Goal: Connect with others: Connect with others

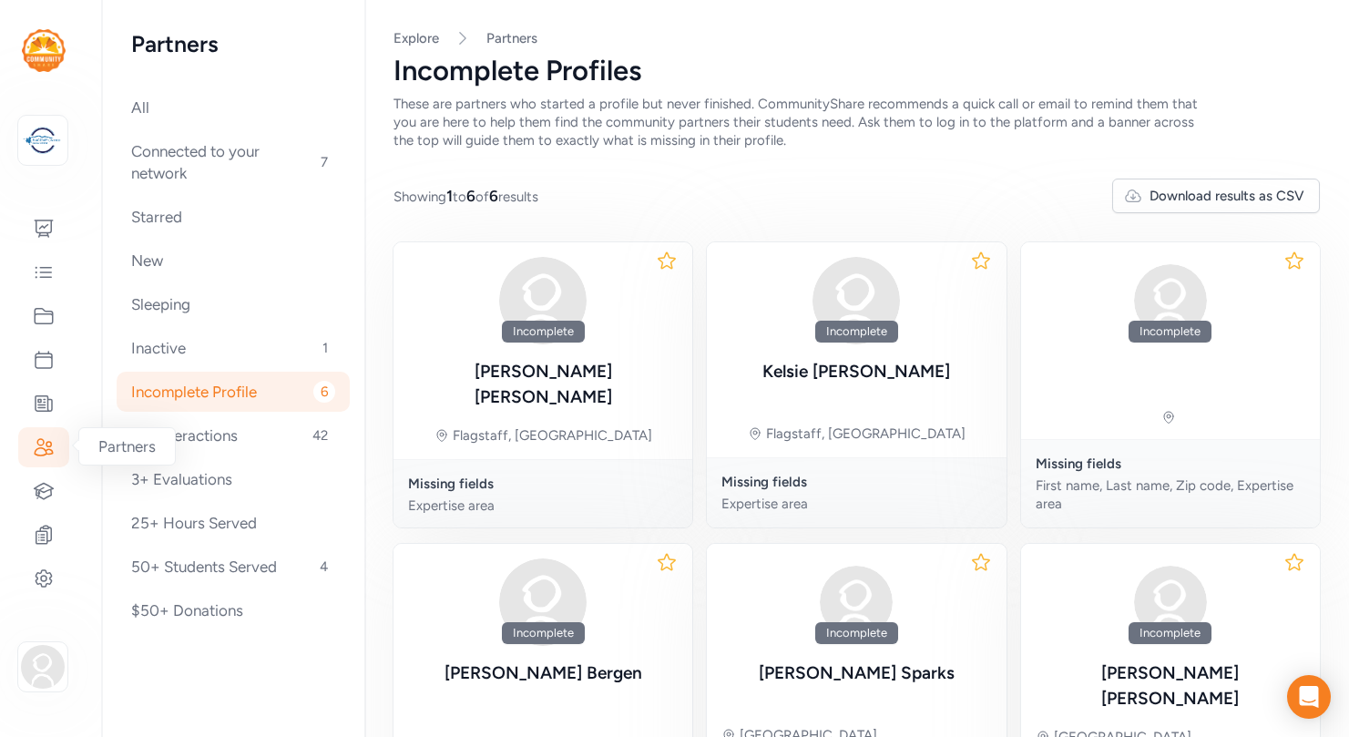
click at [46, 450] on icon at bounding box center [44, 447] width 18 height 16
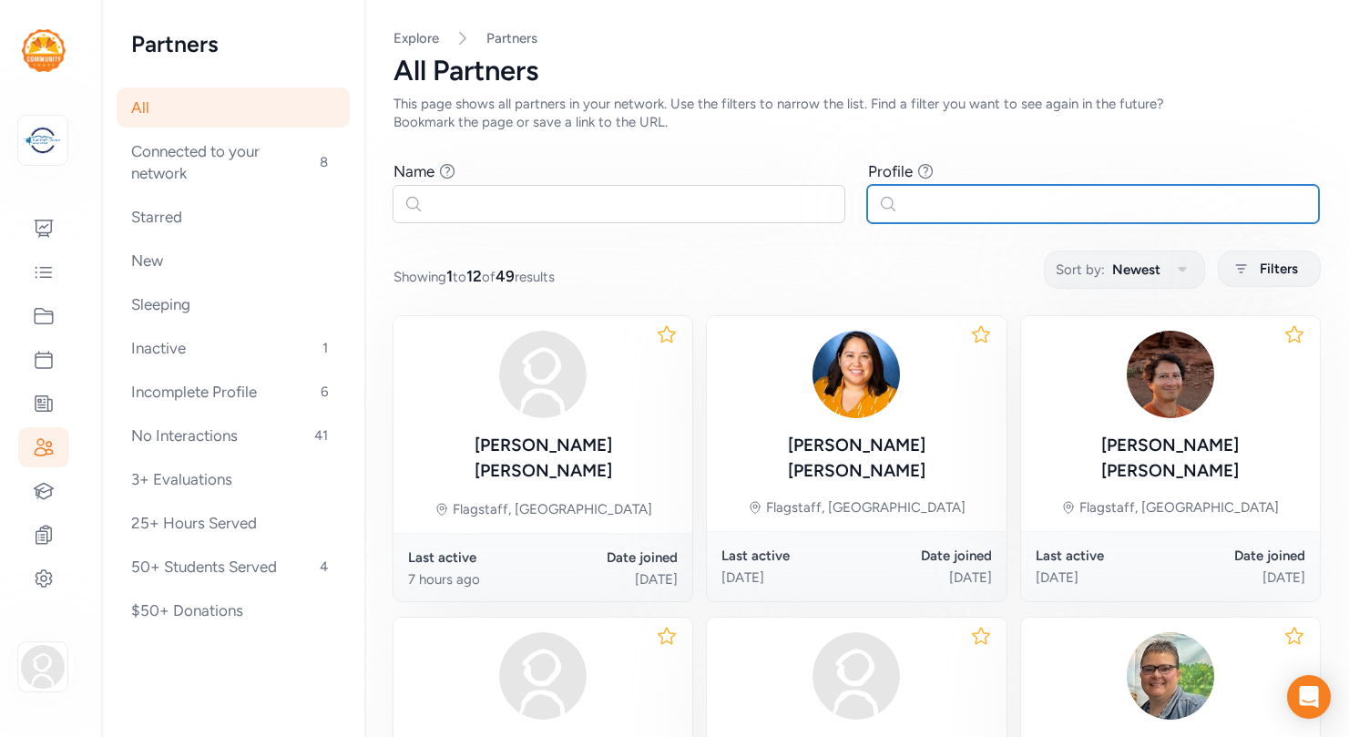
click at [964, 194] on input "text" at bounding box center [1093, 204] width 453 height 38
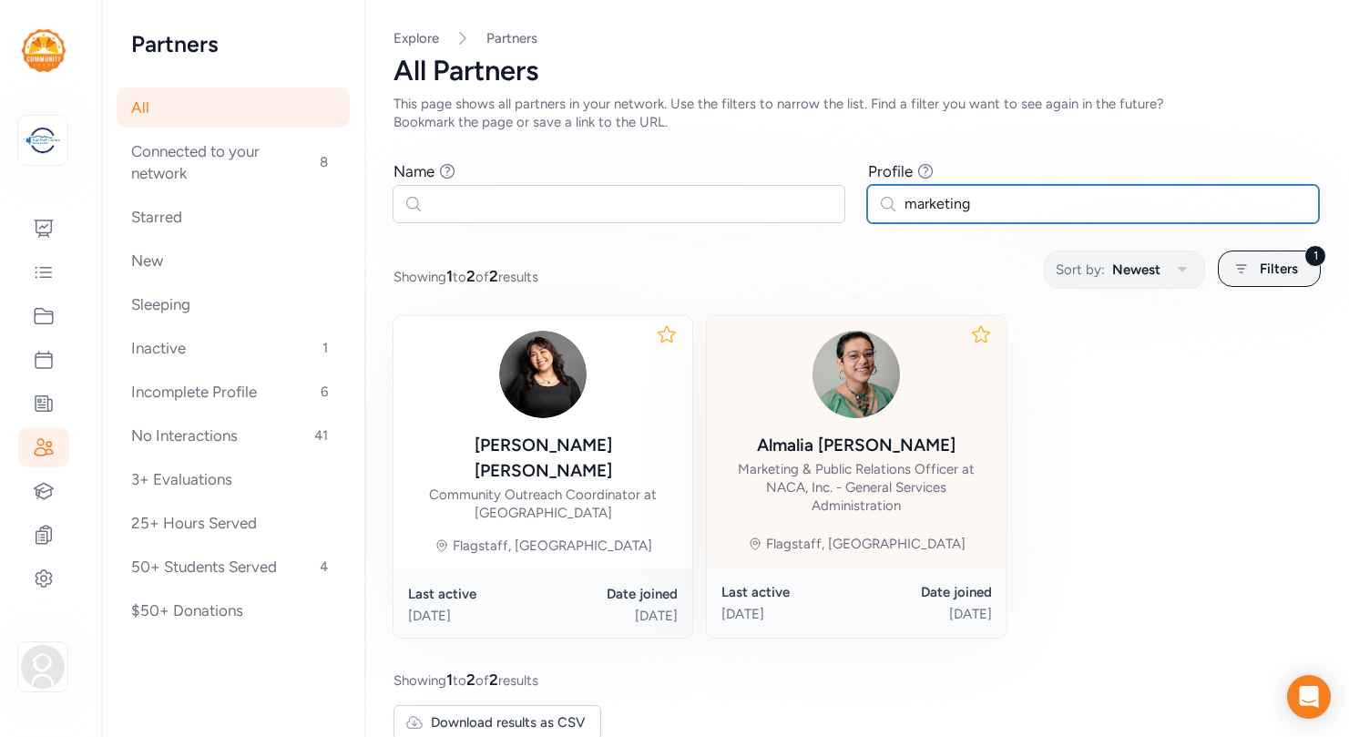
type input "marketing"
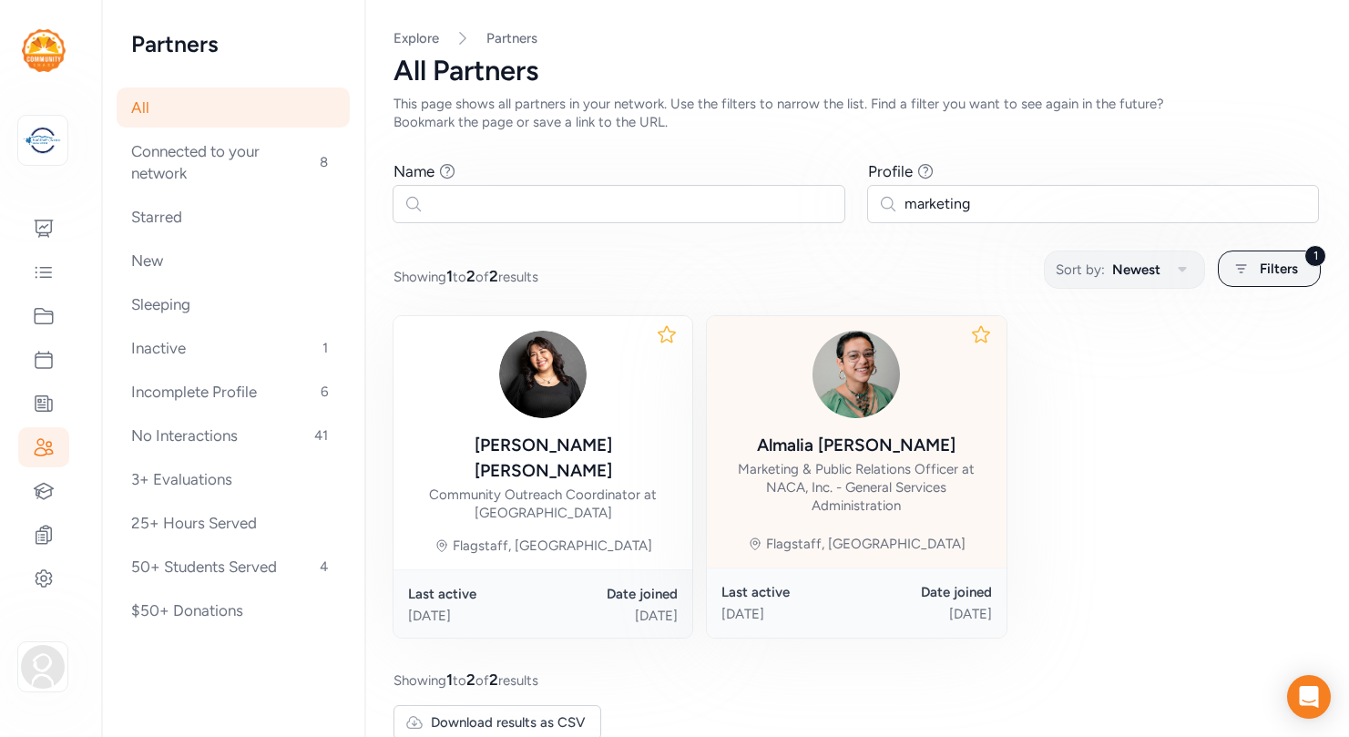
click at [792, 482] on div "Marketing & Public Relations Officer at NACA, Inc. - General Services Administr…" at bounding box center [856, 487] width 270 height 55
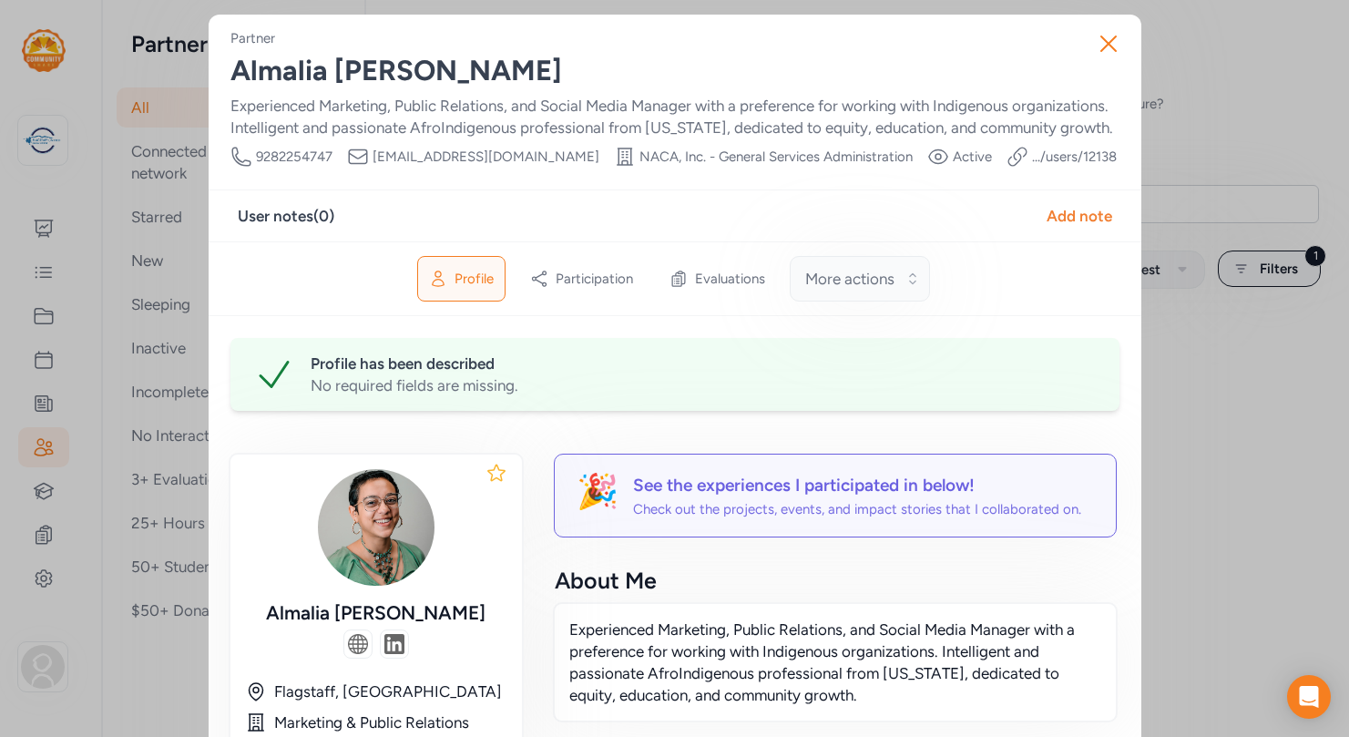
click at [913, 270] on button "More actions" at bounding box center [860, 279] width 140 height 46
click at [1030, 296] on div "Profile Participation Evaluations More actions Make profile inactive" at bounding box center [675, 278] width 933 height 75
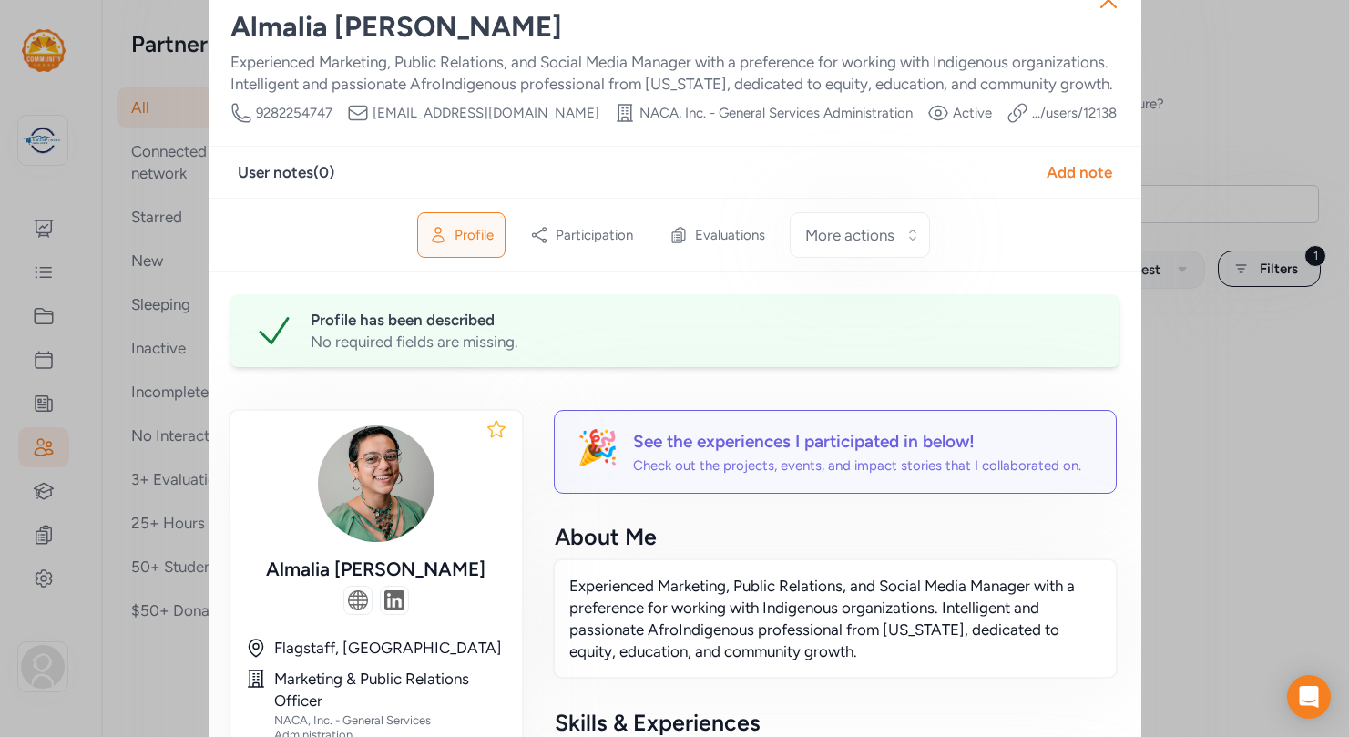
scroll to position [66, 0]
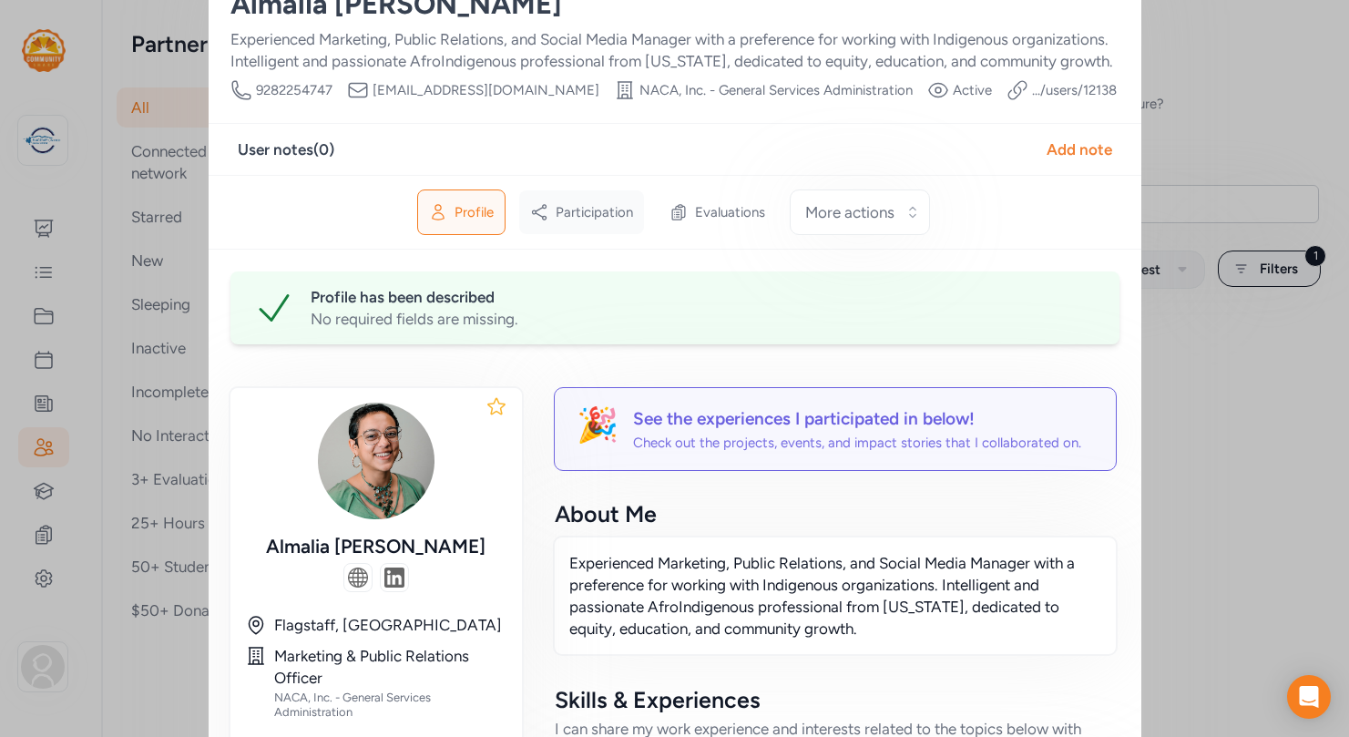
click at [572, 215] on span "Participation" at bounding box center [594, 212] width 77 height 18
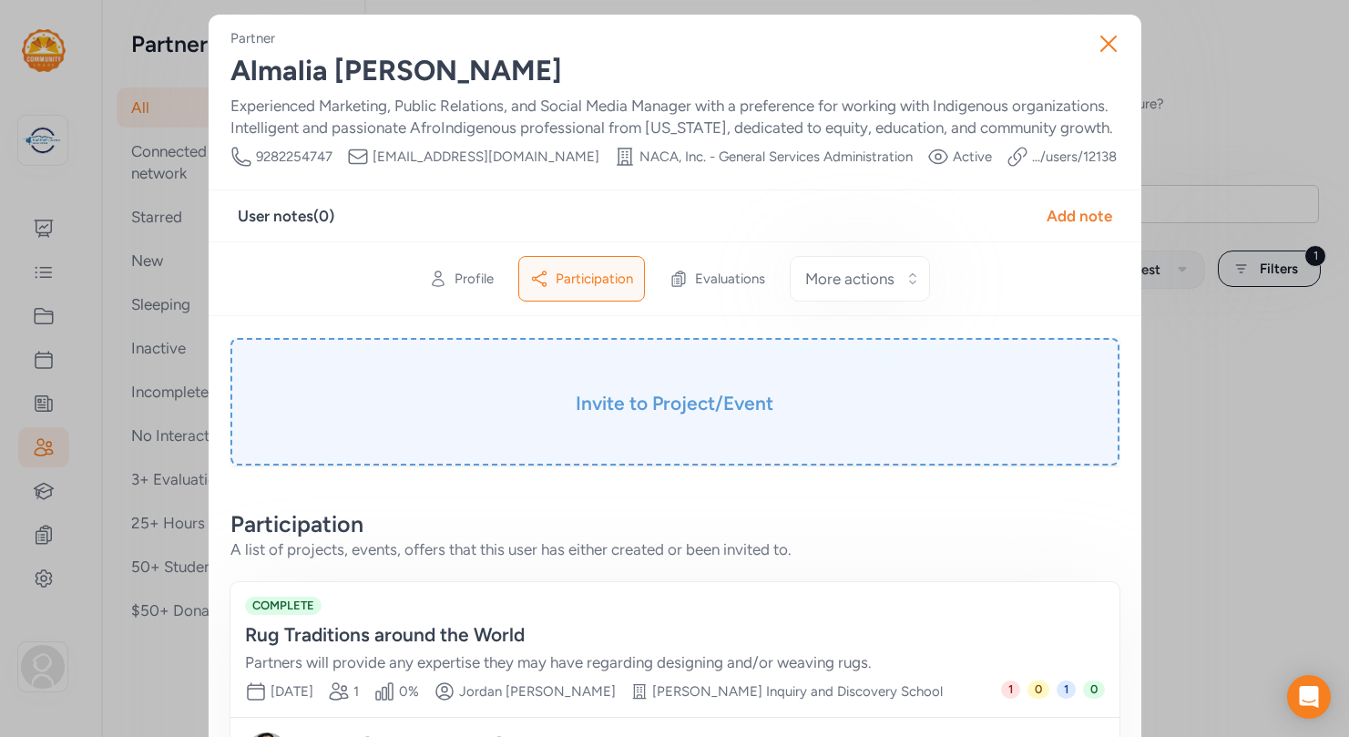
click at [764, 404] on h3 "Invite to Project/Event" at bounding box center [675, 404] width 798 height 26
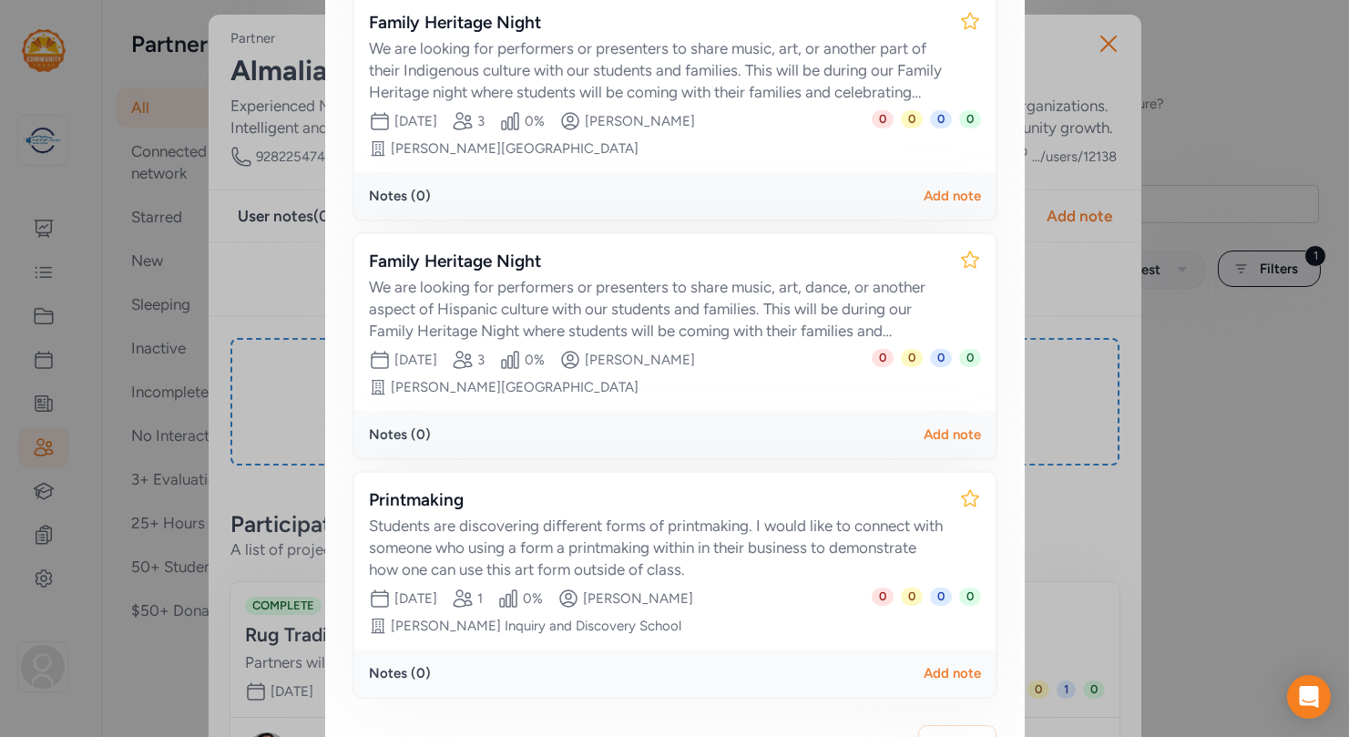
scroll to position [1198, 0]
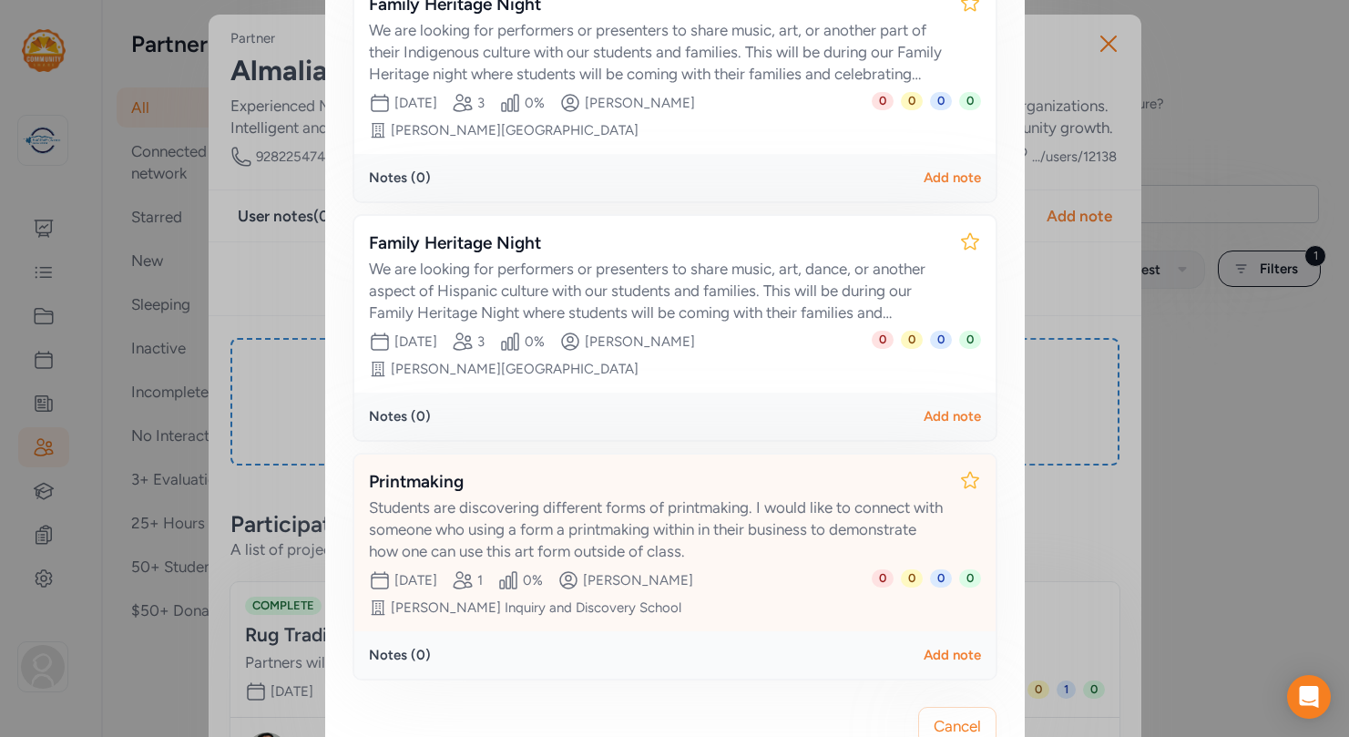
click at [725, 496] on div "Students are discovering different forms of printmaking. I would like to connec…" at bounding box center [657, 529] width 576 height 66
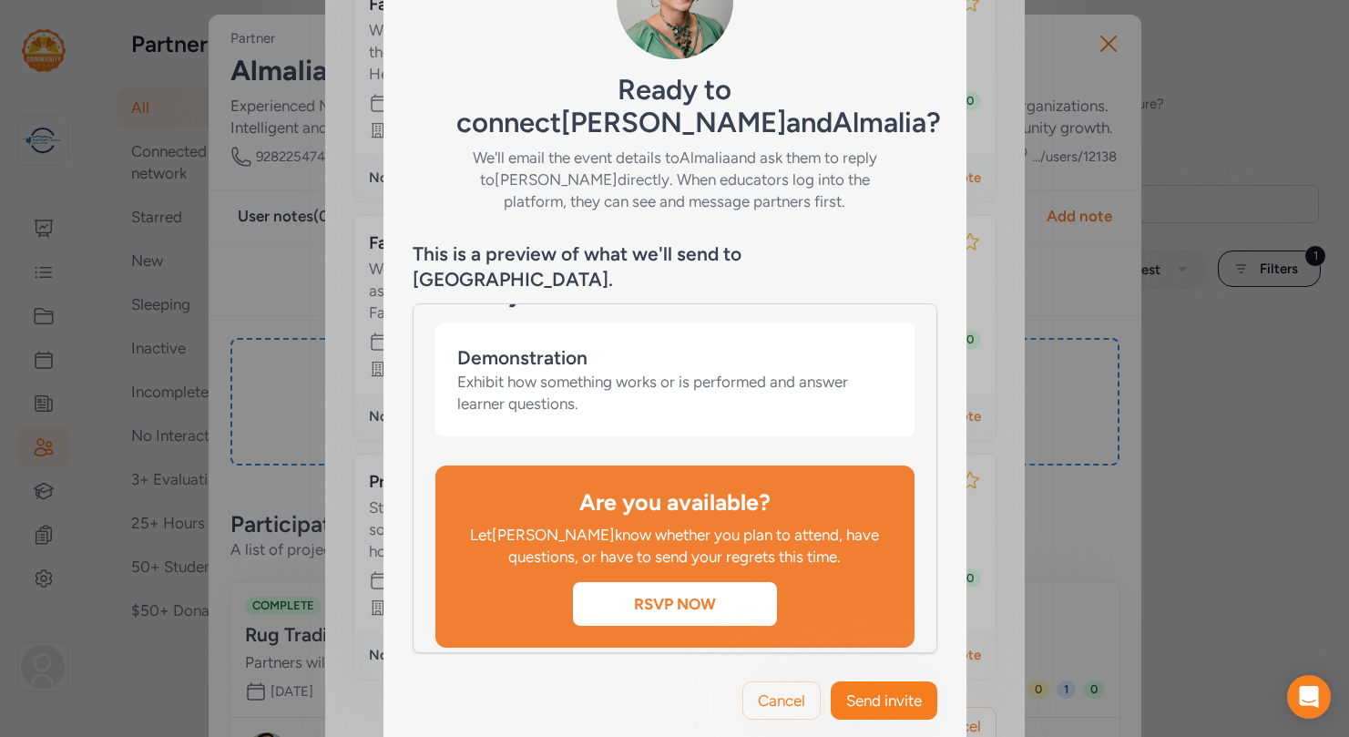
scroll to position [1275, 0]
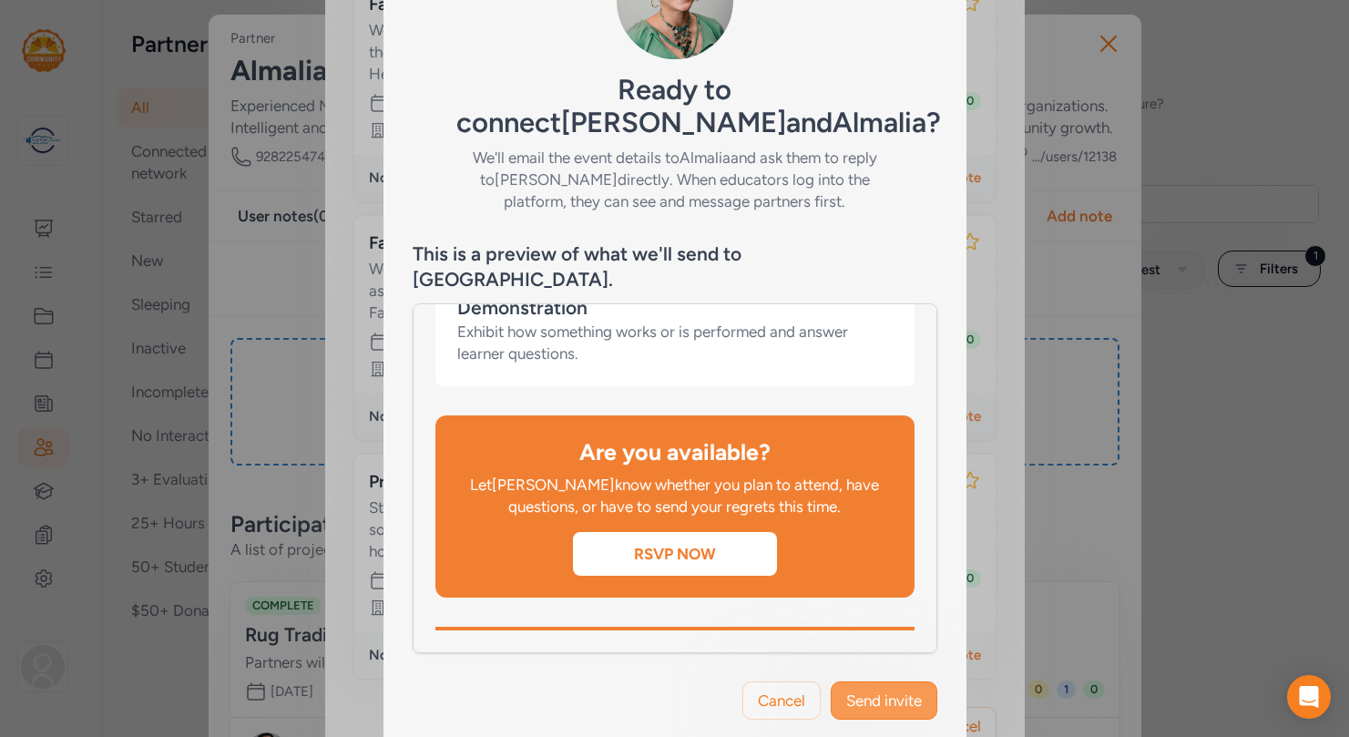
click at [895, 690] on span "Send invite" at bounding box center [884, 701] width 76 height 22
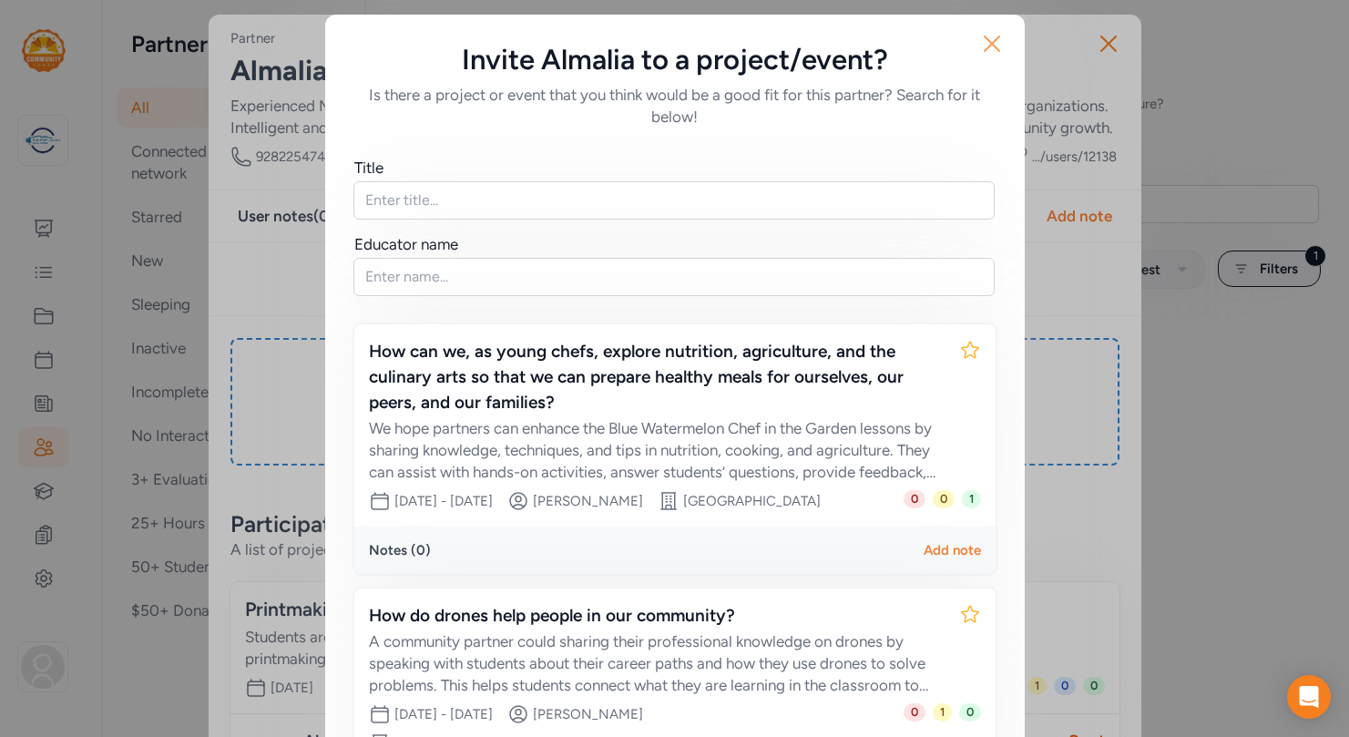
click at [990, 46] on icon "button" at bounding box center [992, 43] width 15 height 15
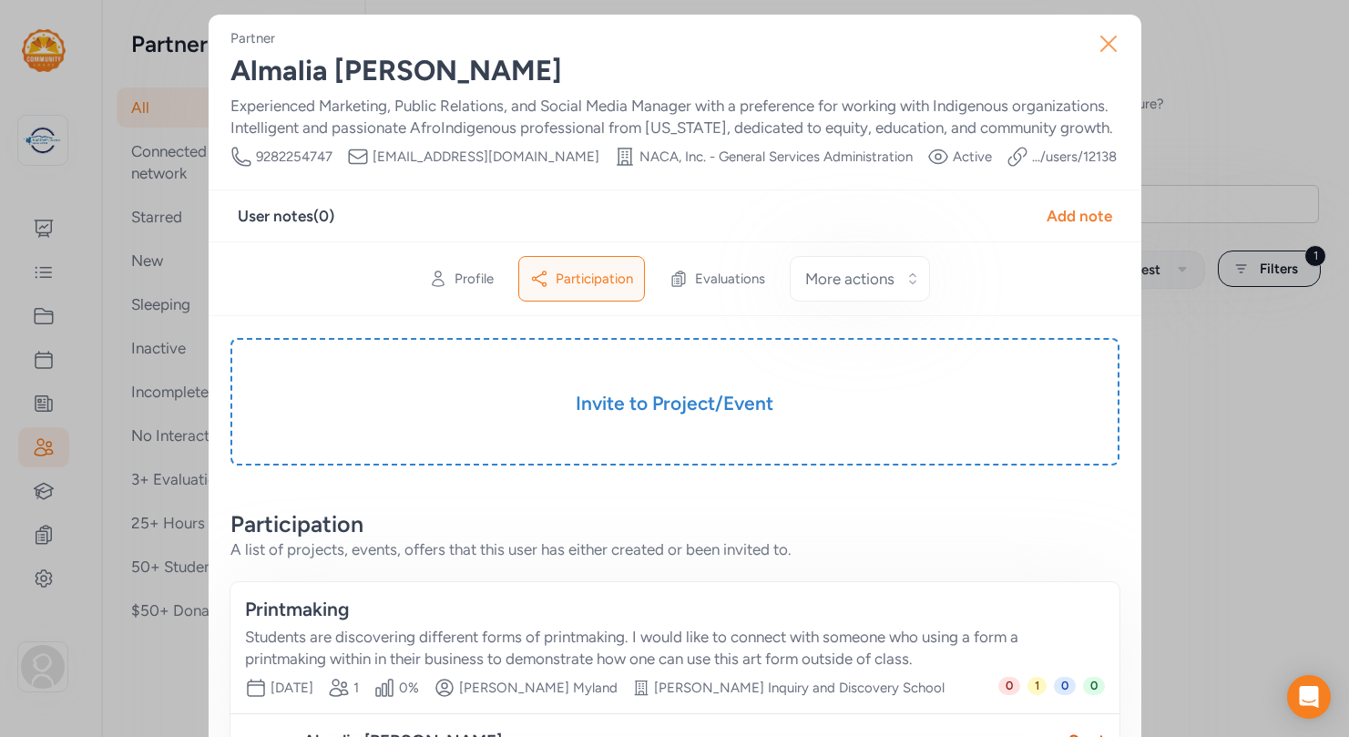
click at [1106, 39] on icon "button" at bounding box center [1108, 43] width 29 height 29
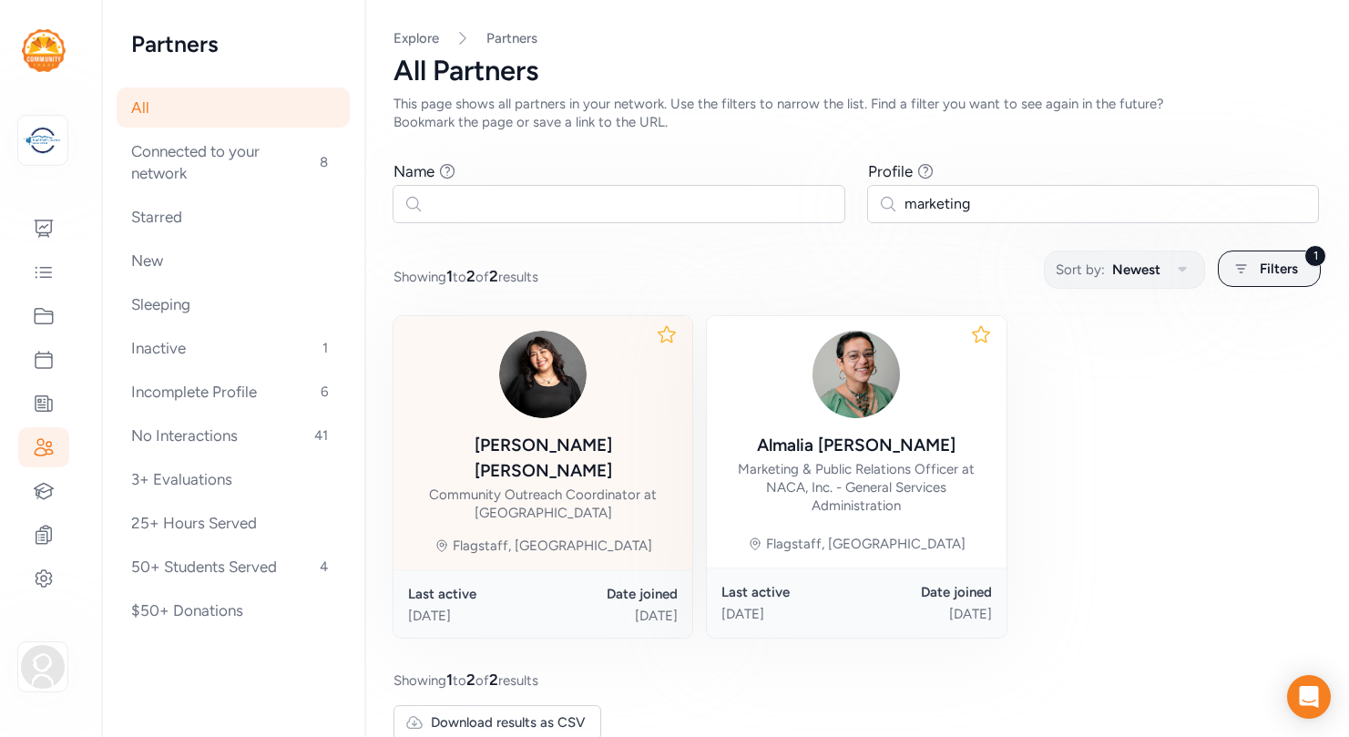
click at [616, 485] on div "Community Outreach Coordinator at [GEOGRAPHIC_DATA]" at bounding box center [543, 503] width 270 height 36
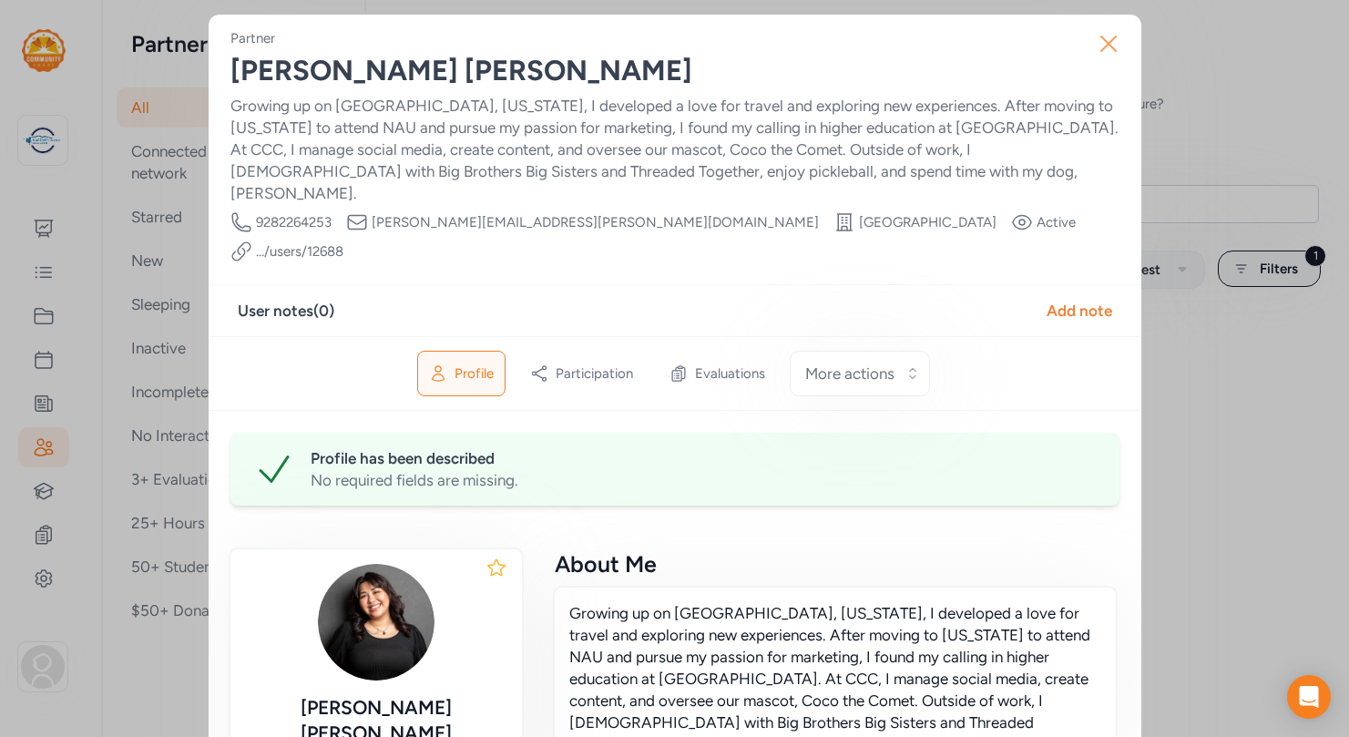
click at [1103, 46] on icon "button" at bounding box center [1108, 43] width 15 height 15
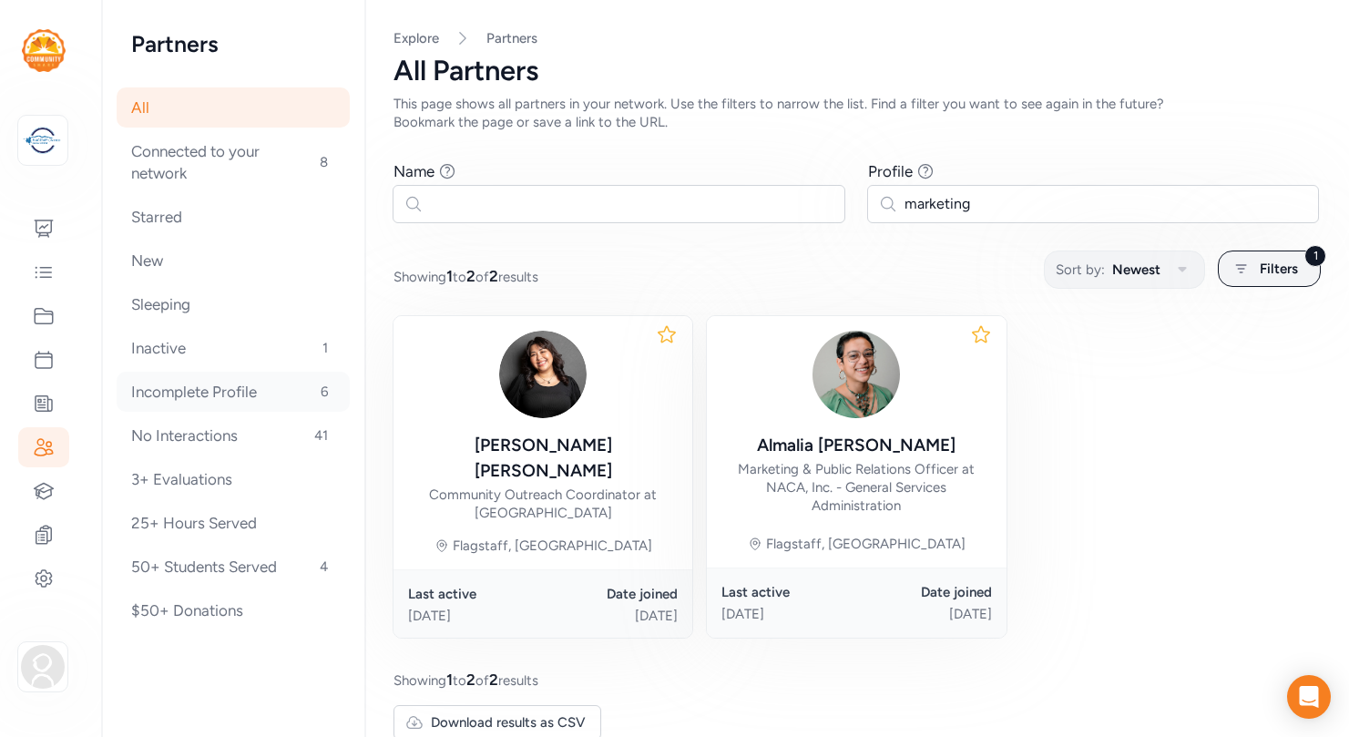
click at [187, 380] on div "Incomplete Profile 6" at bounding box center [233, 392] width 233 height 40
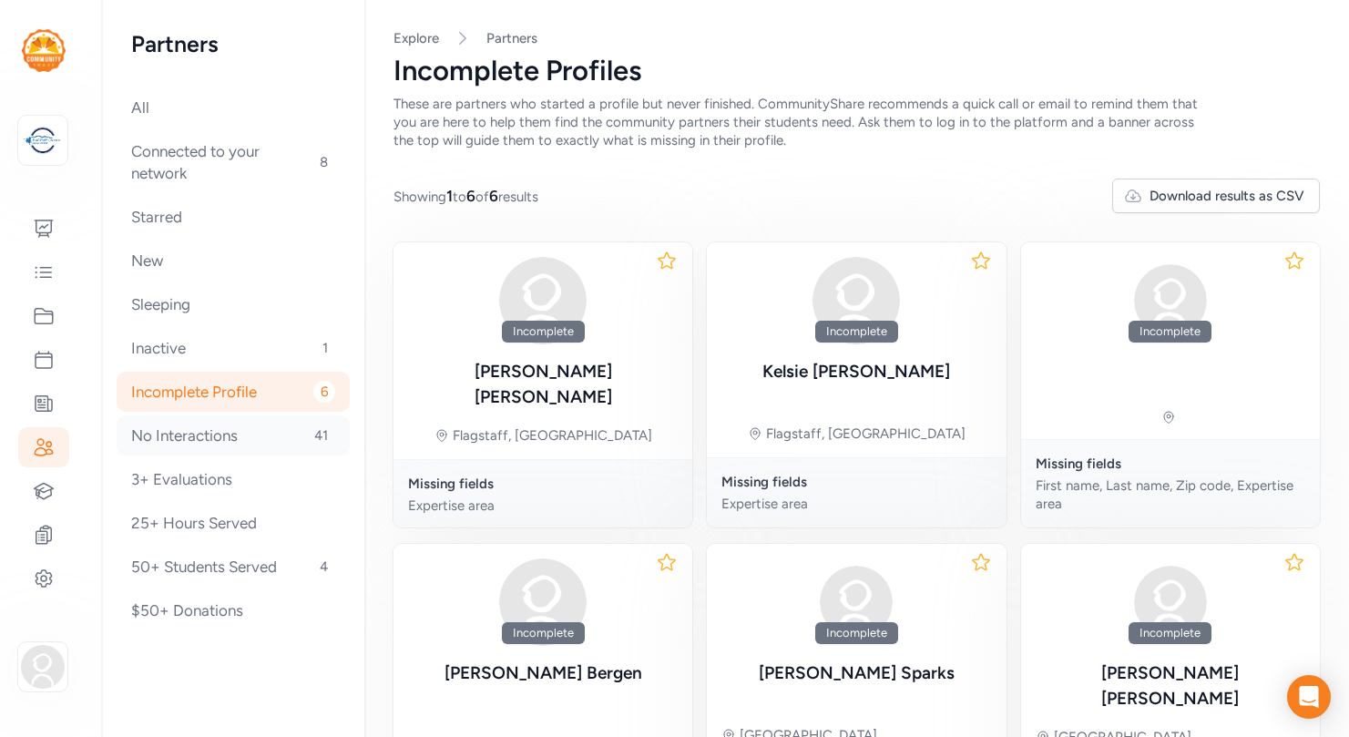
click at [192, 435] on div "No Interactions 41" at bounding box center [233, 435] width 233 height 40
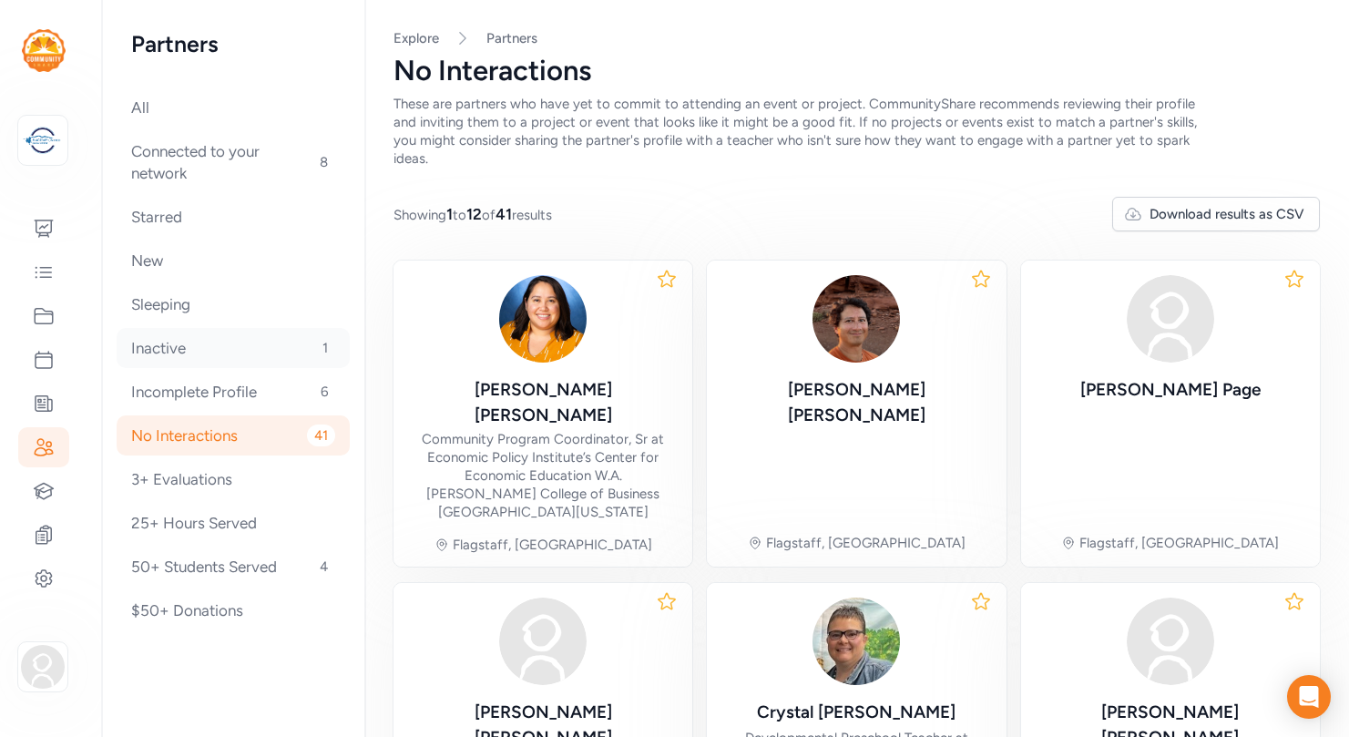
click at [183, 345] on div "Inactive 1" at bounding box center [233, 348] width 233 height 40
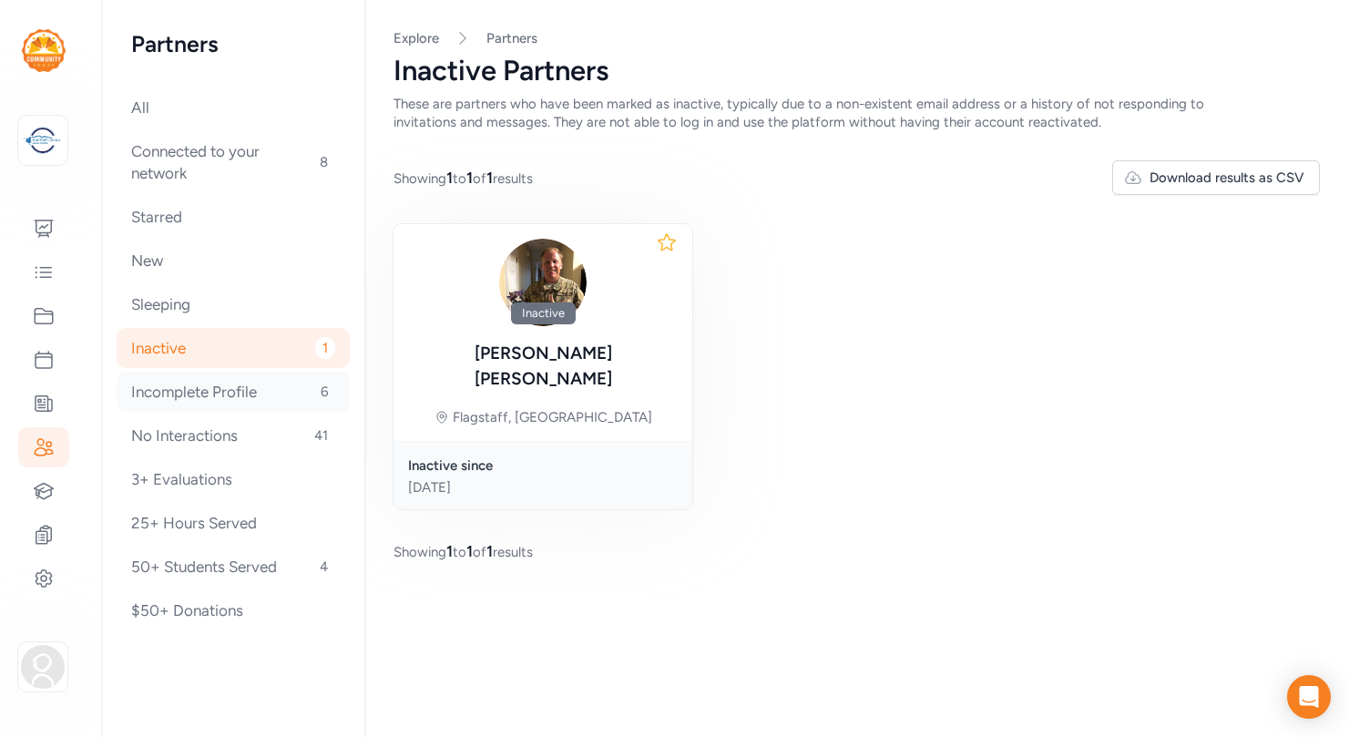
click at [195, 387] on div "Incomplete Profile 6" at bounding box center [233, 392] width 233 height 40
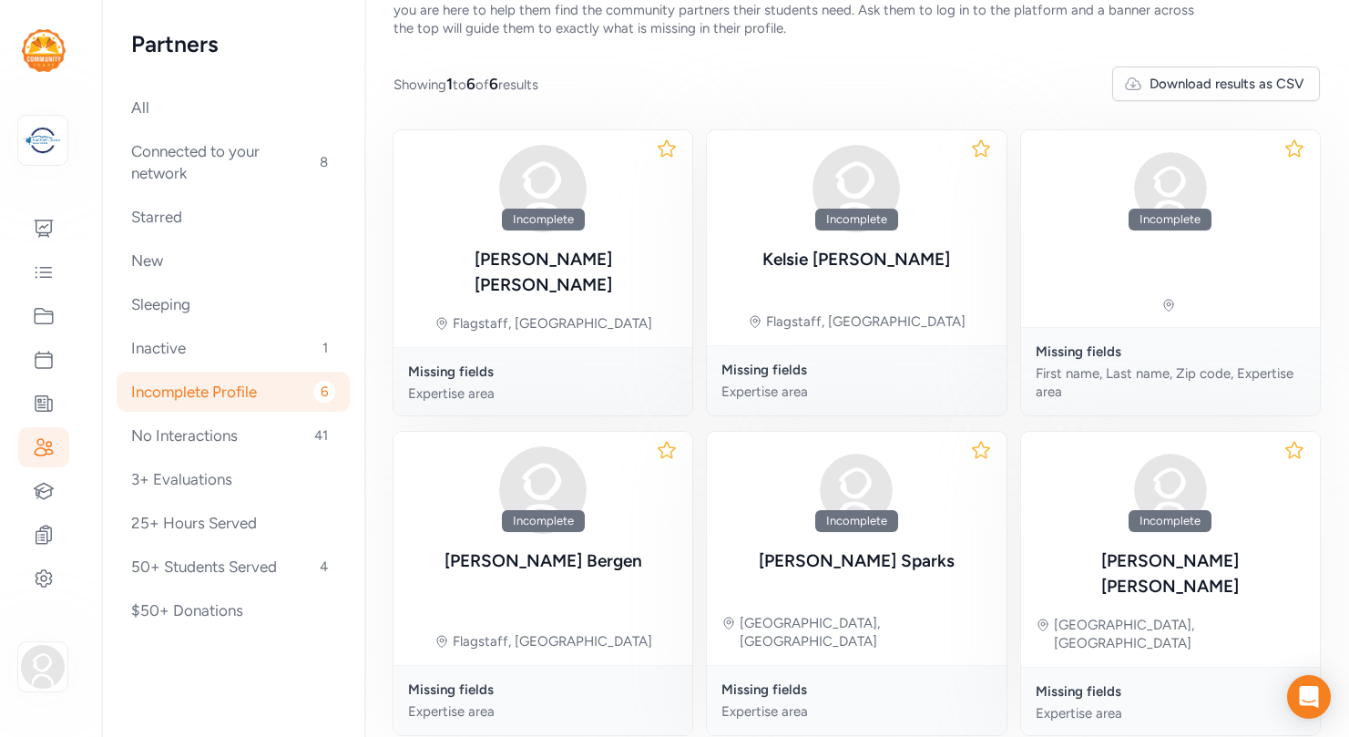
scroll to position [123, 0]
